Goal: Book appointment/travel/reservation

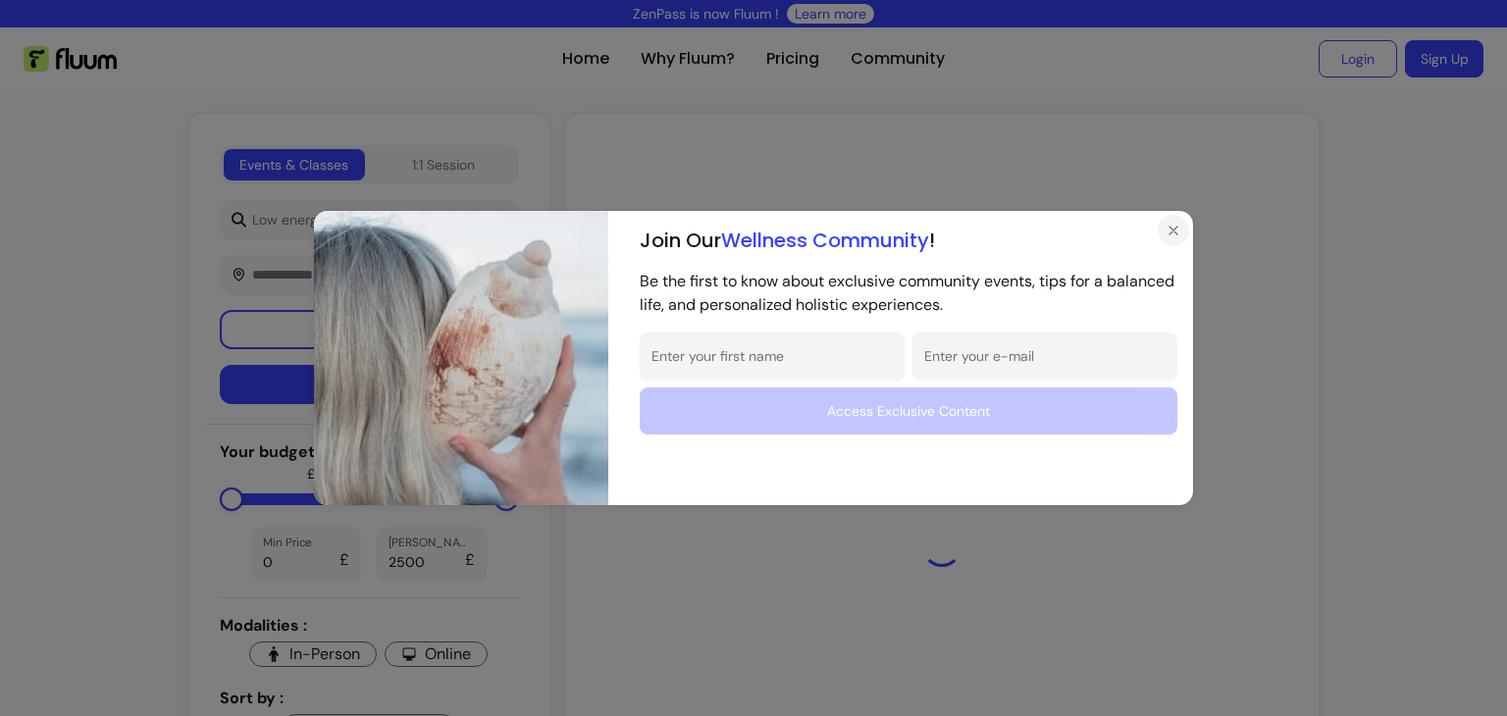
click at [1177, 238] on icon "Close" at bounding box center [1174, 231] width 16 height 16
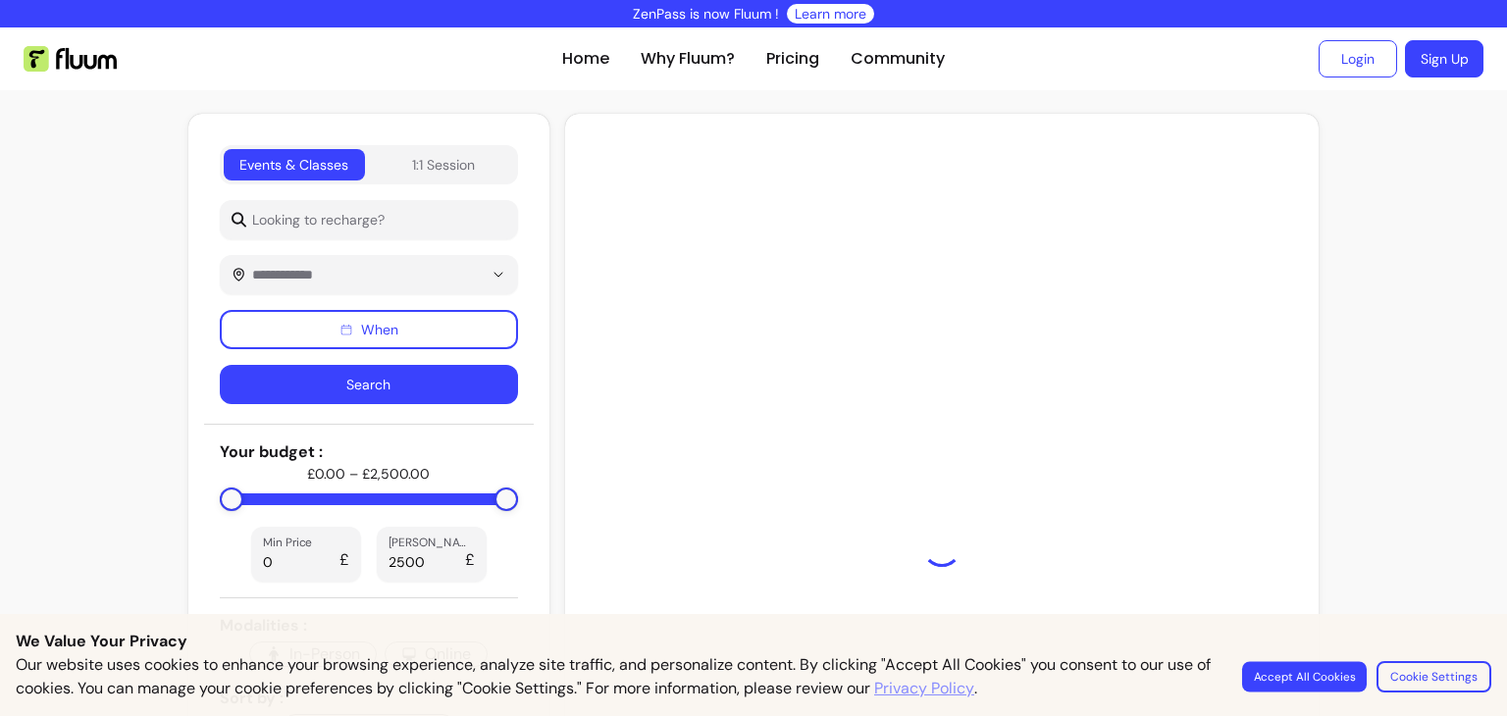
click at [1335, 669] on button "Accept All Cookies" at bounding box center [1304, 676] width 125 height 30
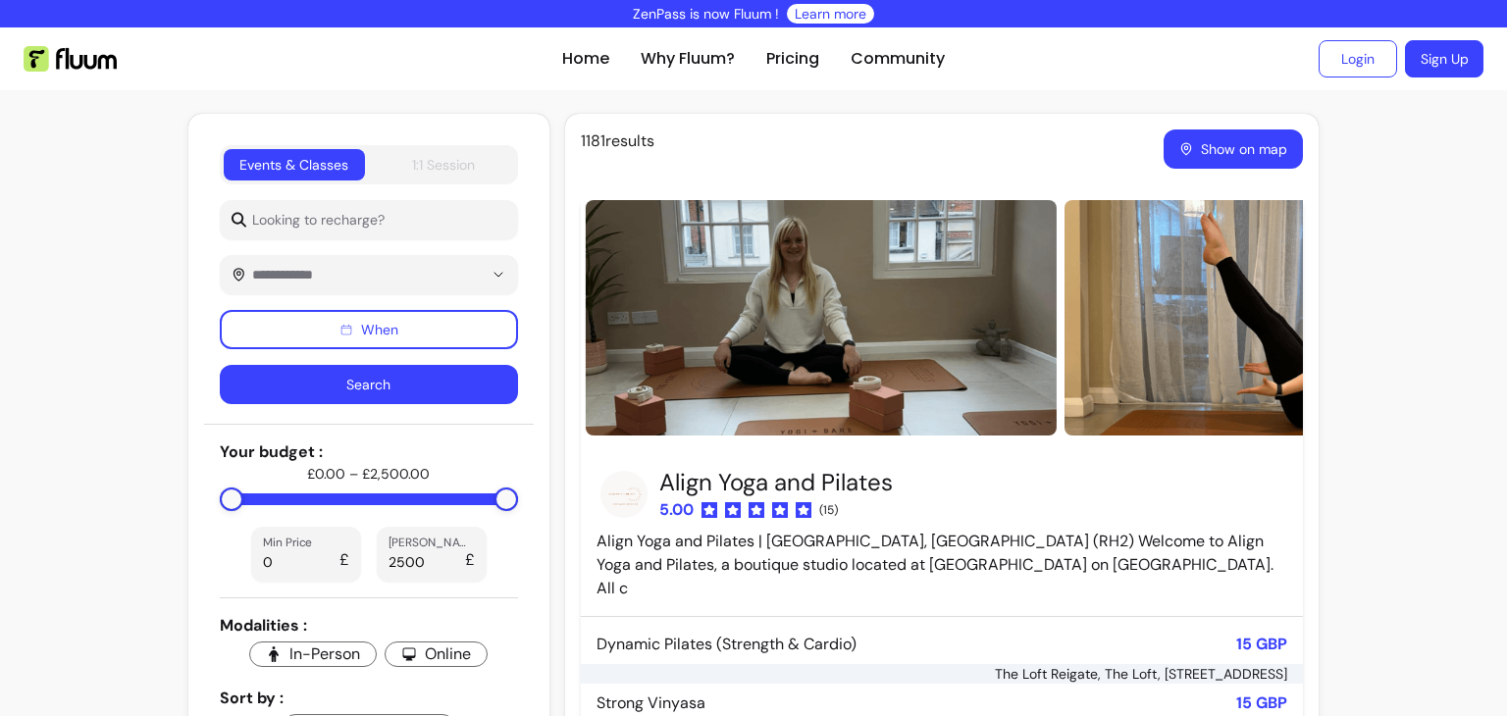
click at [451, 158] on div "1:1 Session" at bounding box center [443, 165] width 63 height 20
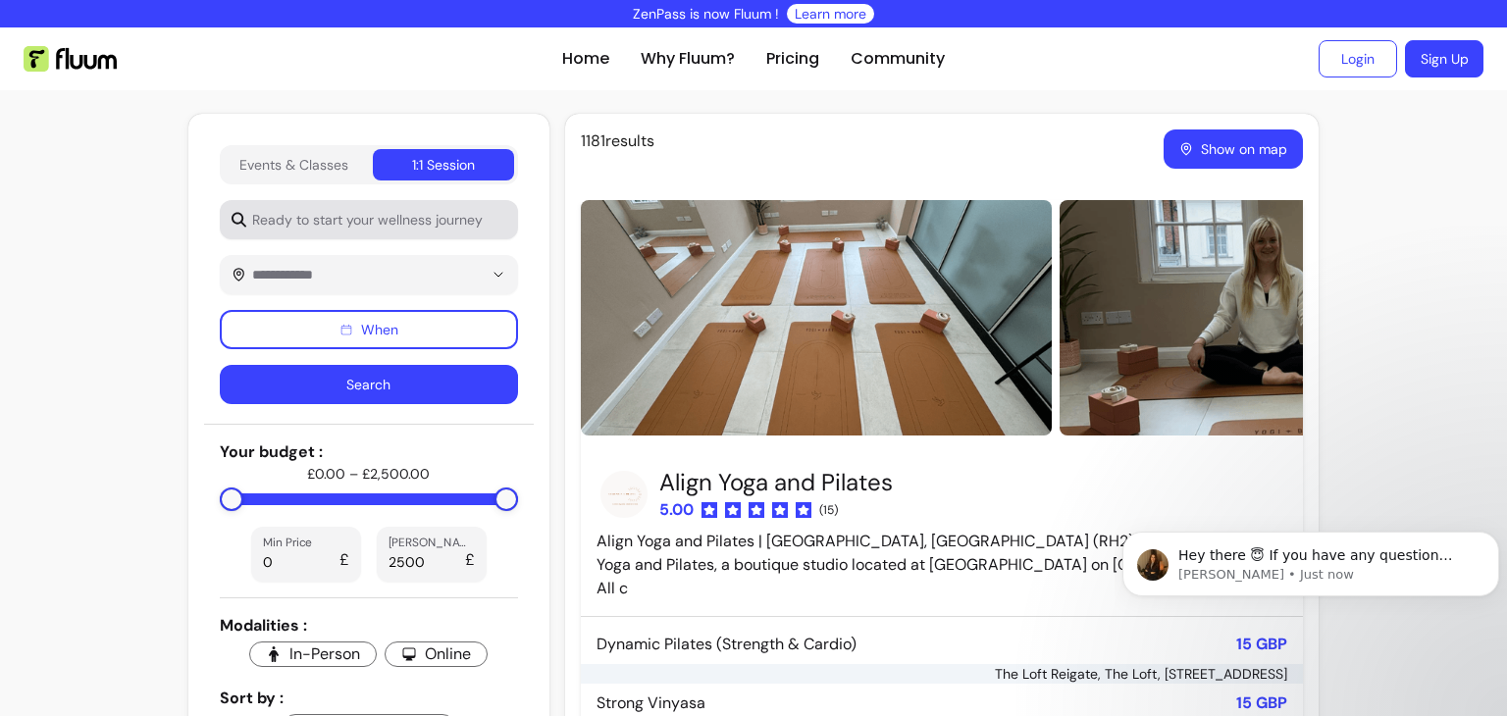
click at [318, 232] on div at bounding box center [369, 219] width 275 height 39
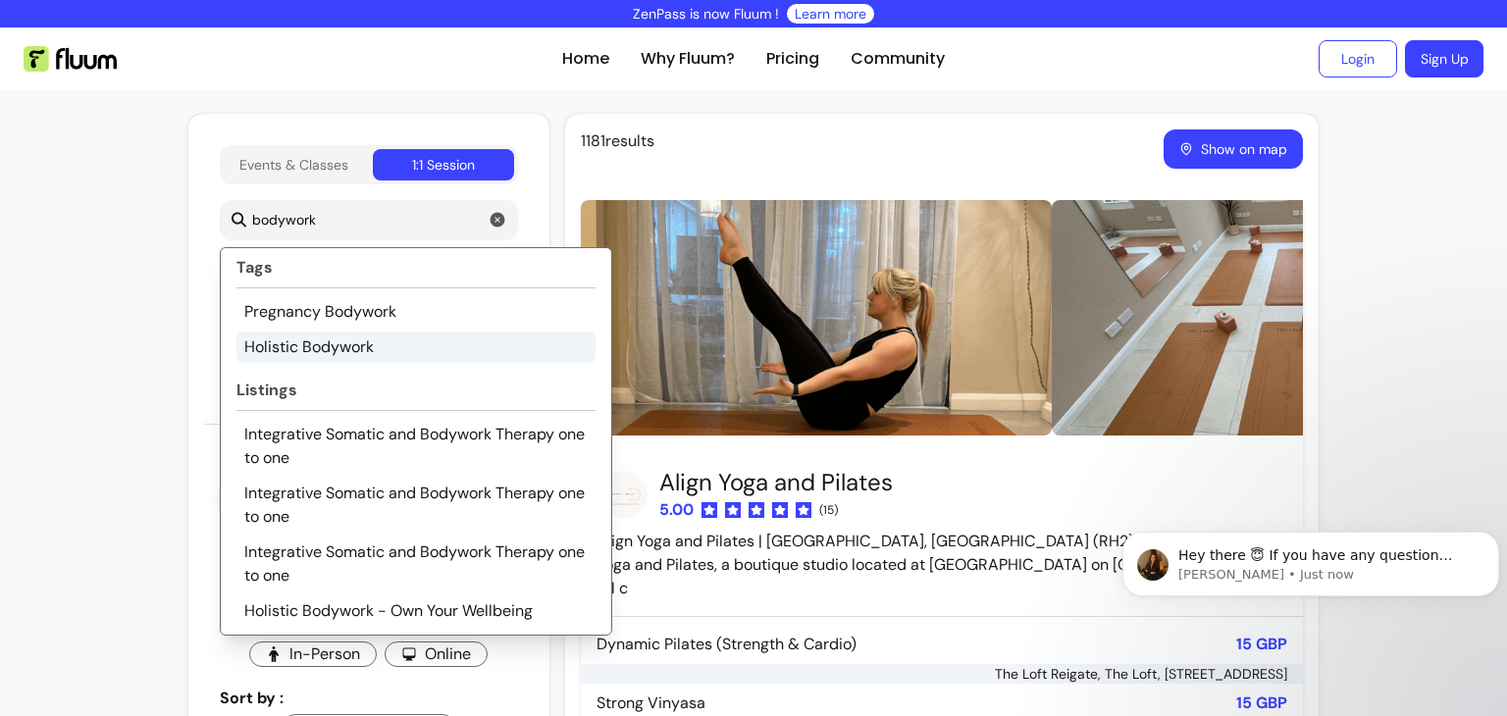
click at [301, 354] on li "Holistic Bodywork" at bounding box center [416, 347] width 359 height 31
type input "Holistic Bodywork"
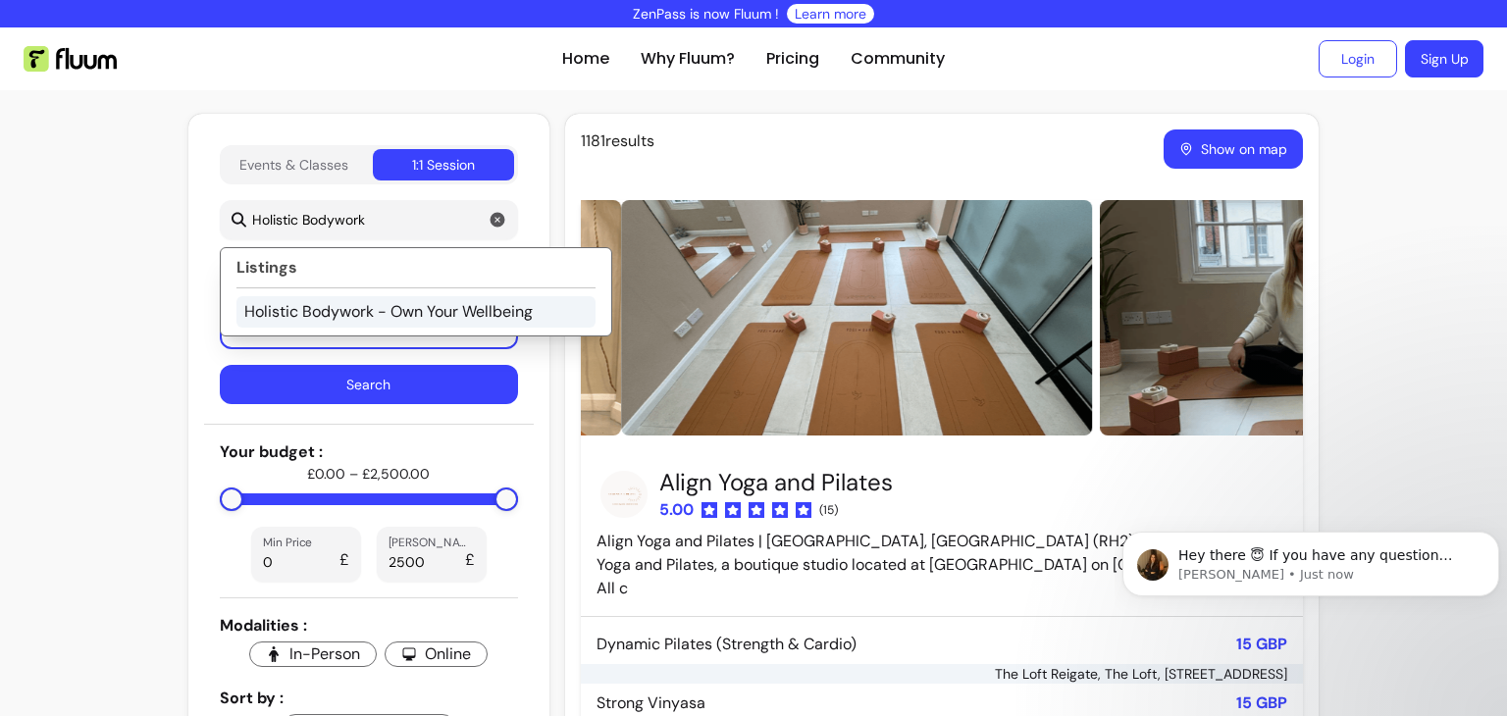
click at [301, 315] on li "Holistic Bodywork - Own Your Wellbeing" at bounding box center [416, 311] width 359 height 31
